Goal: Navigation & Orientation: Find specific page/section

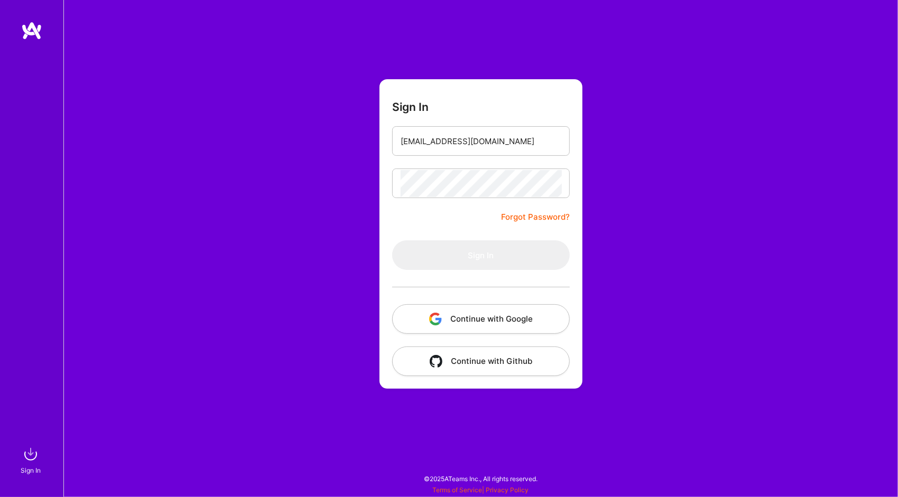
type input "[EMAIL_ADDRESS][DOMAIN_NAME]"
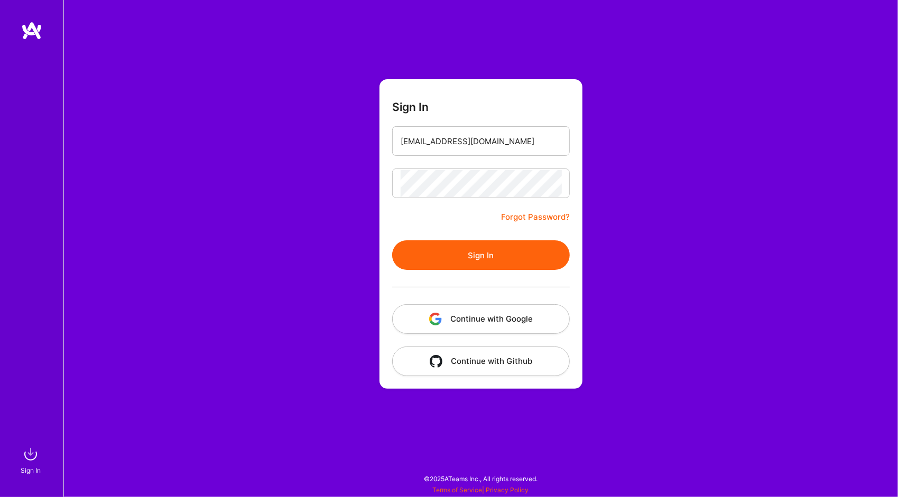
click at [474, 250] on button "Sign In" at bounding box center [480, 255] width 177 height 30
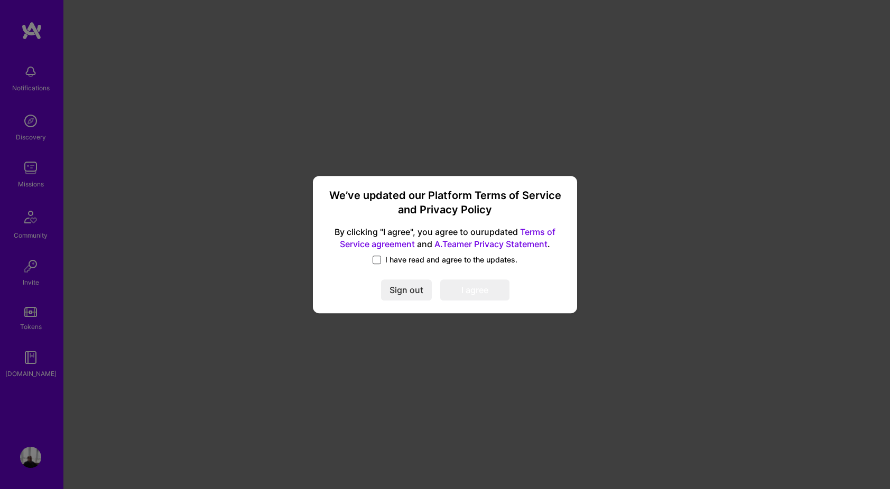
click at [377, 260] on span at bounding box center [376, 260] width 8 height 8
click at [0, 0] on input "I have read and agree to the updates." at bounding box center [0, 0] width 0 height 0
click at [468, 289] on button "I agree" at bounding box center [474, 289] width 69 height 21
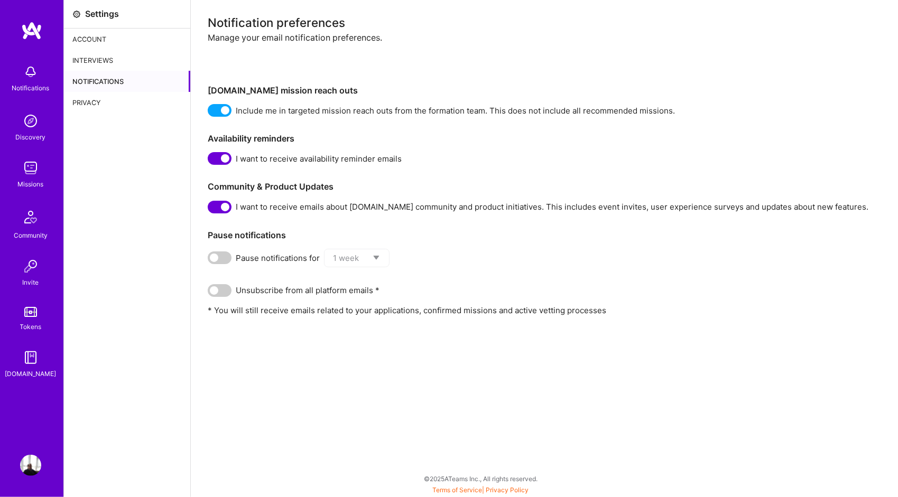
click at [29, 165] on img at bounding box center [30, 167] width 21 height 21
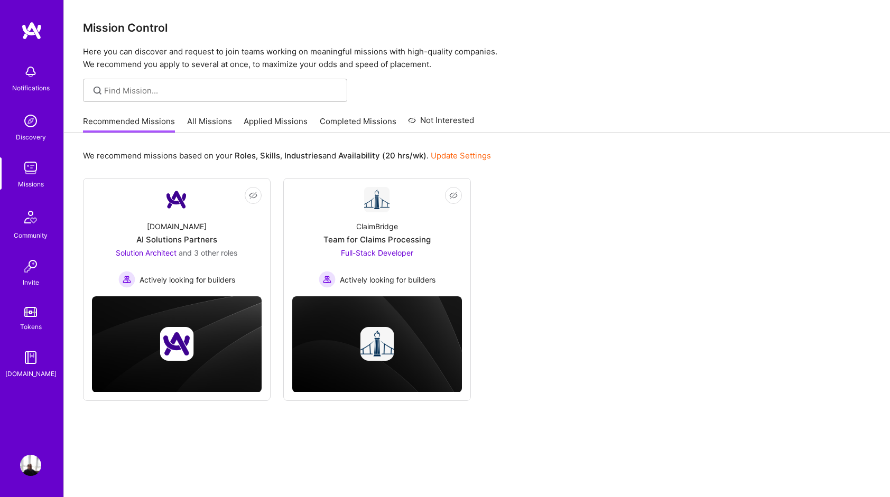
click at [203, 123] on link "All Missions" at bounding box center [209, 124] width 45 height 17
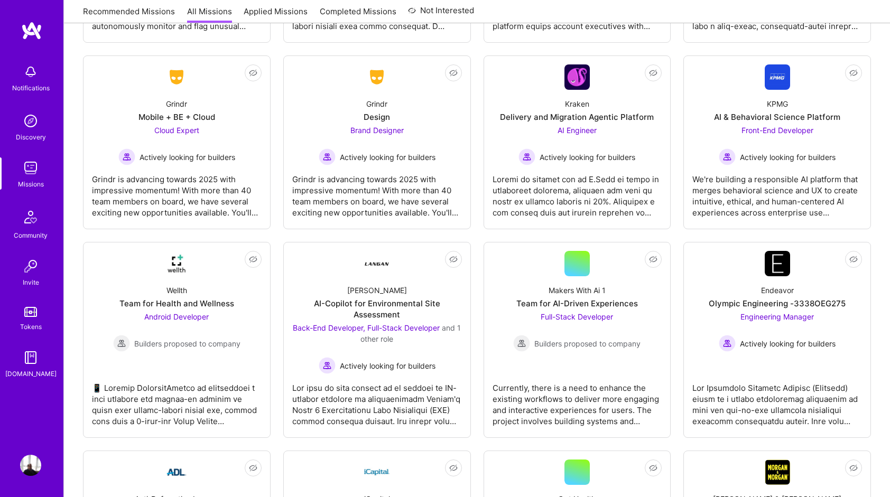
scroll to position [2228, 0]
